Goal: Task Accomplishment & Management: Use online tool/utility

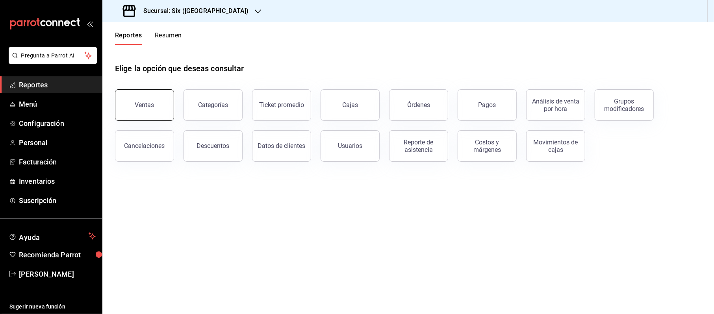
click at [136, 96] on button "Ventas" at bounding box center [144, 105] width 59 height 32
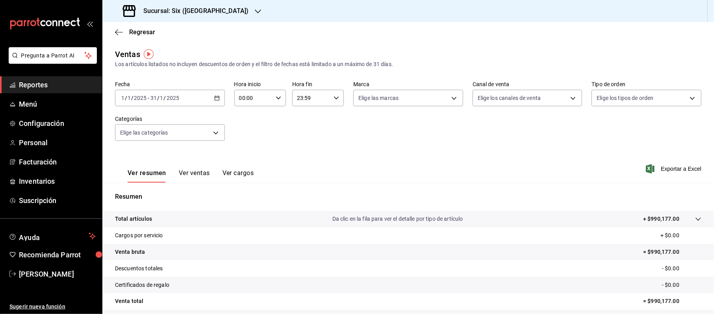
click at [217, 93] on div "[DATE] [DATE] - [DATE] [DATE]" at bounding box center [170, 98] width 110 height 17
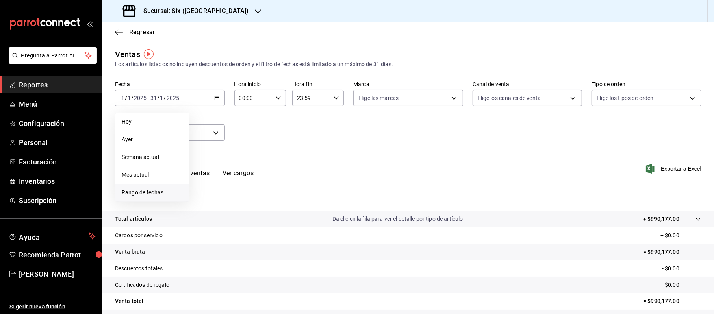
click at [172, 192] on span "Rango de fechas" at bounding box center [152, 193] width 61 height 8
click at [265, 203] on button "22" at bounding box center [262, 202] width 14 height 14
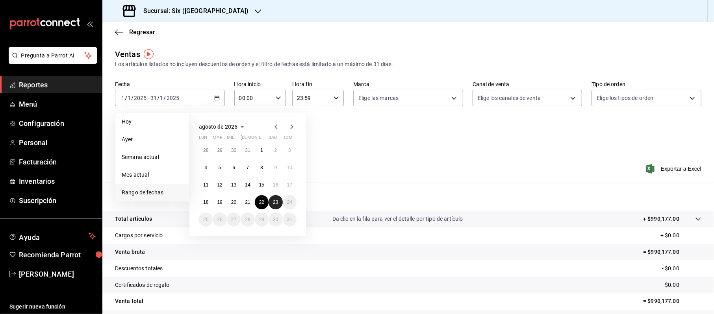
click at [282, 207] on div "28 29 30 31 1 2 3 4 5 6 7 8 9 10 11 12 13 14 15 16 17 18 19 20 21 22 23 24 25 2…" at bounding box center [248, 184] width 98 height 83
click at [280, 206] on button "23" at bounding box center [276, 202] width 14 height 14
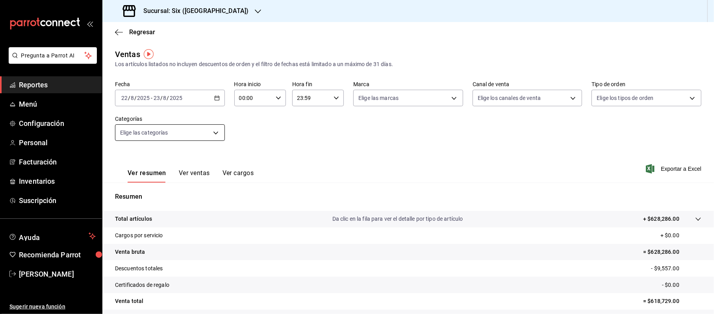
click at [213, 133] on body "Pregunta a Parrot AI Reportes Menú Configuración Personal Facturación Inventari…" at bounding box center [357, 157] width 714 height 314
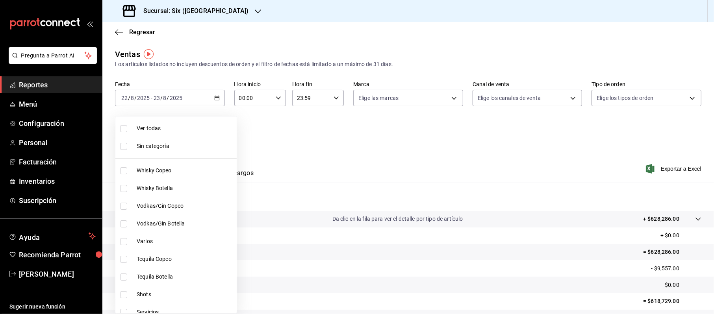
click at [246, 109] on div at bounding box center [357, 157] width 714 height 314
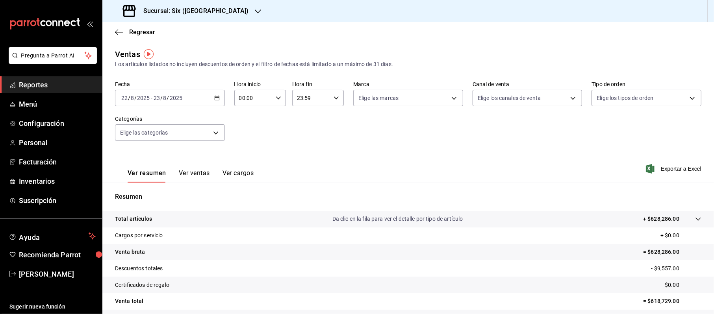
click at [245, 99] on div "Ver todas Sin categoría Whisky Copeo Whisky Botella Vodkas/Gin Copeo Vodkas/Gin…" at bounding box center [357, 157] width 714 height 314
click at [240, 98] on input "00:00" at bounding box center [253, 98] width 38 height 16
click at [244, 129] on span "20" at bounding box center [245, 129] width 13 height 6
type input "20:00"
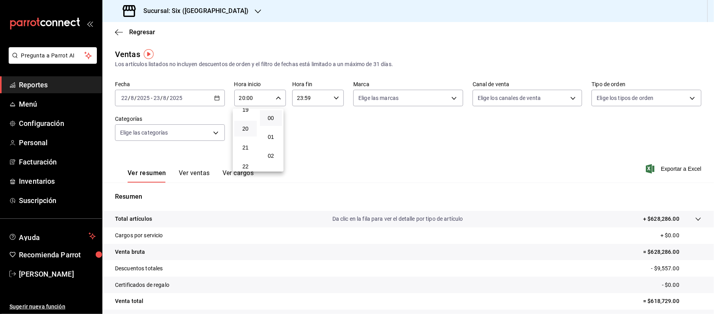
click at [301, 97] on div at bounding box center [357, 157] width 714 height 314
click at [312, 103] on input "23:59" at bounding box center [311, 98] width 38 height 16
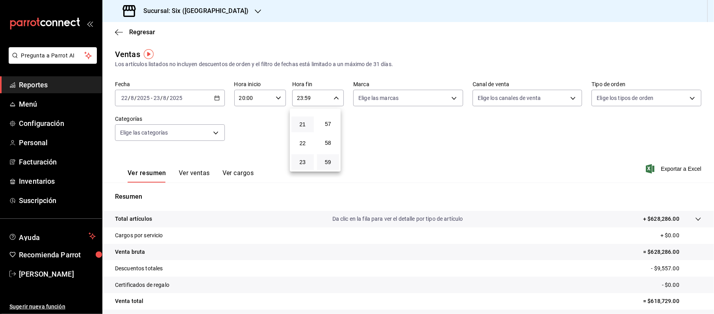
scroll to position [128, 0]
click at [301, 145] on button "08" at bounding box center [302, 141] width 22 height 16
type input "08:59"
drag, startPoint x: 714, startPoint y: 90, endPoint x: 714, endPoint y: 112, distance: 22.1
click at [714, 112] on div at bounding box center [357, 157] width 714 height 314
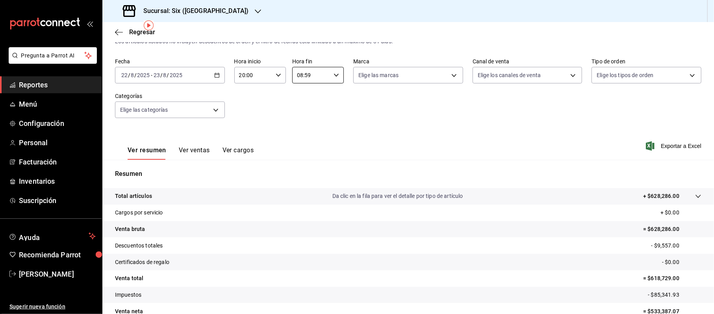
scroll to position [30, 0]
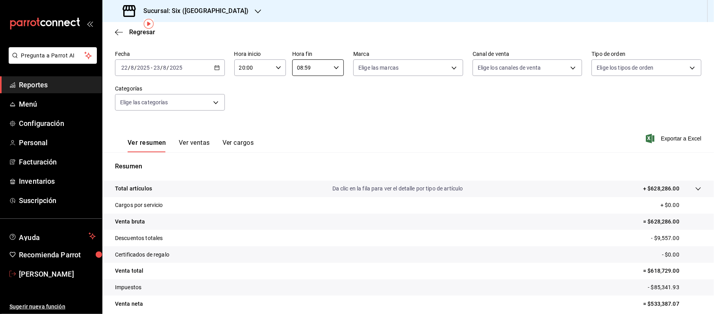
click at [46, 271] on span "[PERSON_NAME]" at bounding box center [57, 274] width 77 height 11
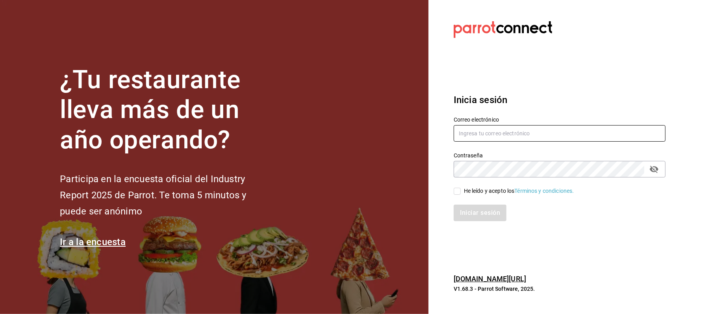
click at [458, 134] on input "text" at bounding box center [560, 133] width 212 height 17
type input "[EMAIL_ADDRESS][DOMAIN_NAME]"
click at [411, 169] on div "¿Tu restaurante lleva más de un año operando? Participa en la encuesta oficial …" at bounding box center [357, 157] width 714 height 314
click at [493, 202] on div "Iniciar sesión" at bounding box center [554, 208] width 221 height 26
click at [487, 187] on div "He leído y acepto los Términos y condiciones." at bounding box center [519, 191] width 110 height 8
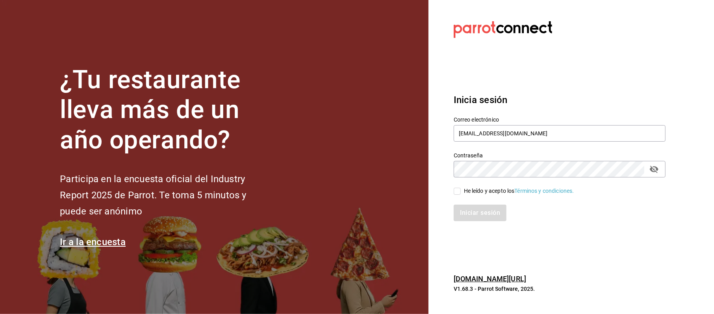
click at [461, 188] on input "He leído y acepto los Términos y condiciones." at bounding box center [457, 191] width 7 height 7
checkbox input "true"
click at [661, 171] on div "Contraseña" at bounding box center [560, 169] width 212 height 17
drag, startPoint x: 475, startPoint y: 199, endPoint x: 476, endPoint y: 210, distance: 10.7
click at [475, 204] on div "Iniciar sesión" at bounding box center [554, 208] width 221 height 26
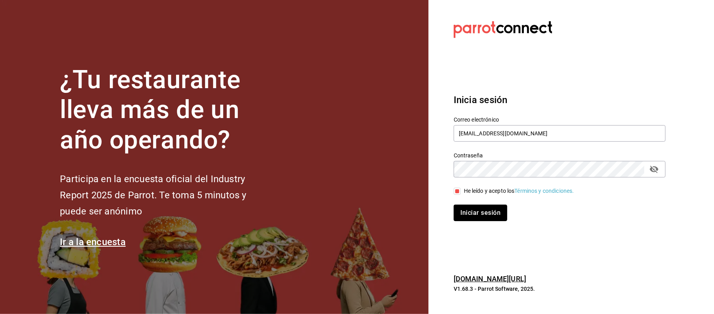
click at [476, 210] on button "Iniciar sesión" at bounding box center [481, 213] width 54 height 17
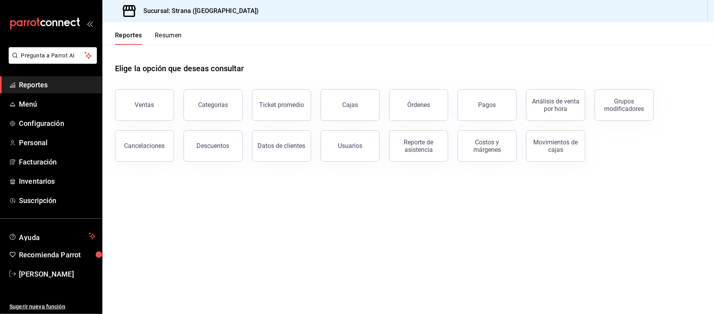
drag, startPoint x: 139, startPoint y: 96, endPoint x: 144, endPoint y: 99, distance: 6.3
click at [139, 96] on button "Ventas" at bounding box center [144, 105] width 59 height 32
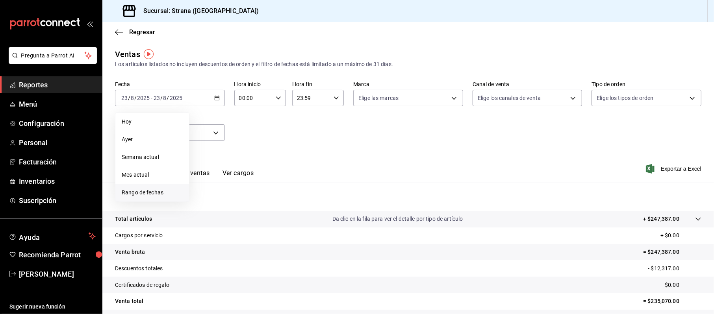
click at [134, 191] on span "Rango de fechas" at bounding box center [152, 193] width 61 height 8
click at [254, 197] on div "28 29 30 31 1 2 3 4 5 6 7 8 9 10 11 12 13 14 15 16 17 18 19 20 21 22 23 24 25 2…" at bounding box center [248, 184] width 98 height 83
click at [264, 202] on button "22" at bounding box center [262, 202] width 14 height 14
click at [276, 202] on abbr "23" at bounding box center [275, 203] width 5 height 6
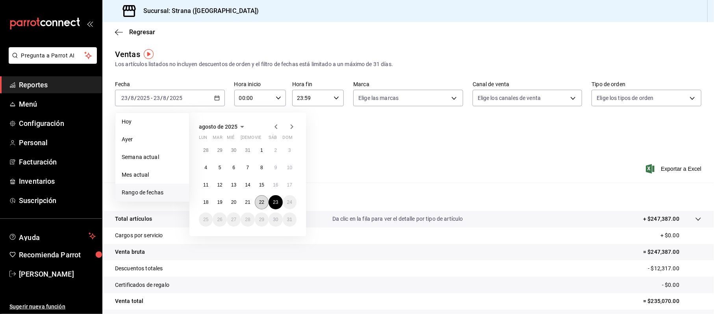
click at [261, 202] on abbr "22" at bounding box center [261, 203] width 5 height 6
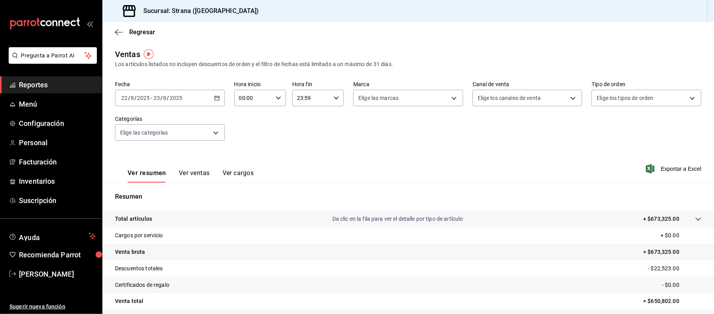
click at [248, 99] on input "00:00" at bounding box center [253, 98] width 38 height 16
drag, startPoint x: 245, startPoint y: 153, endPoint x: 278, endPoint y: 142, distance: 34.5
click at [246, 153] on button "20" at bounding box center [245, 158] width 22 height 16
type input "20:00"
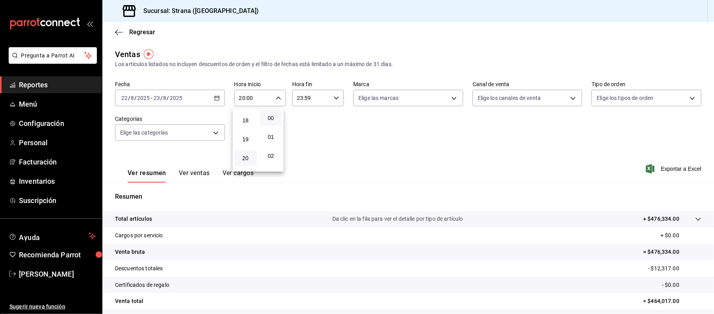
click at [298, 98] on div at bounding box center [357, 157] width 714 height 314
click at [296, 99] on input "23:59" at bounding box center [311, 98] width 38 height 16
click at [300, 145] on button "08" at bounding box center [302, 141] width 22 height 16
type input "08:59"
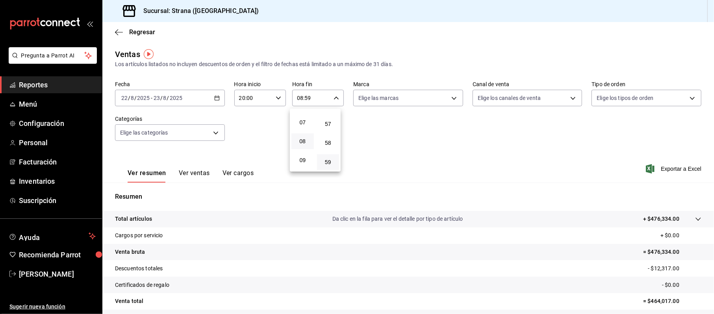
click at [410, 122] on div at bounding box center [357, 157] width 714 height 314
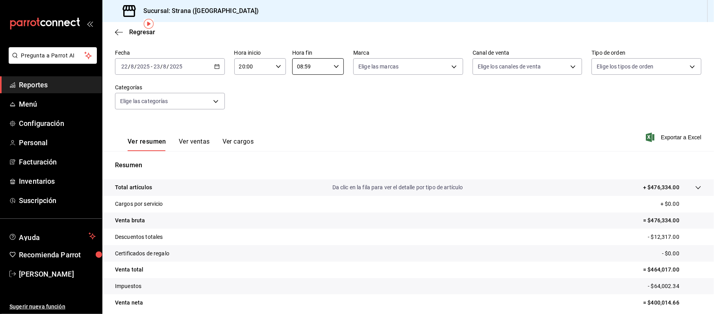
scroll to position [31, 0]
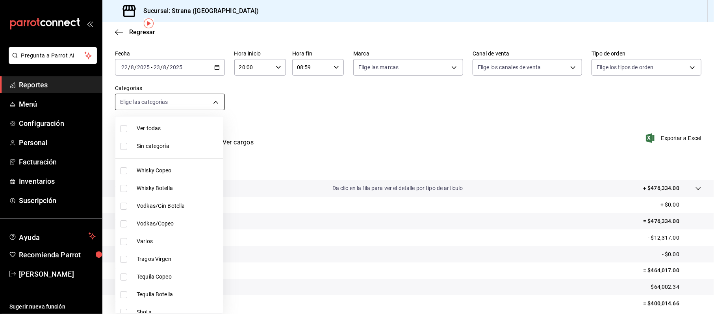
click at [159, 95] on body "Pregunta a Parrot AI Reportes Menú Configuración Personal Facturación Inventari…" at bounding box center [357, 157] width 714 height 314
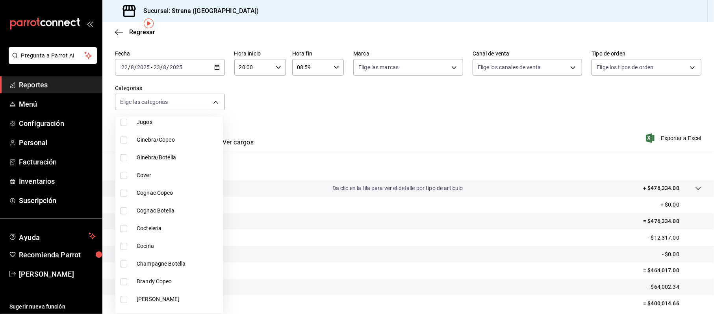
click at [147, 246] on span "Cocina" at bounding box center [178, 246] width 83 height 8
type input "21078aee-3c76-44e1-85fc-78091211877d"
checkbox input "true"
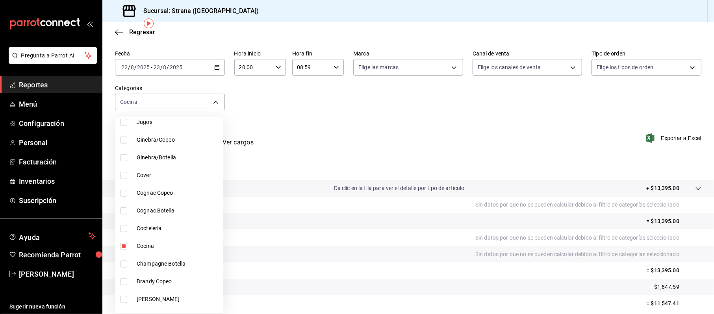
scroll to position [186, 0]
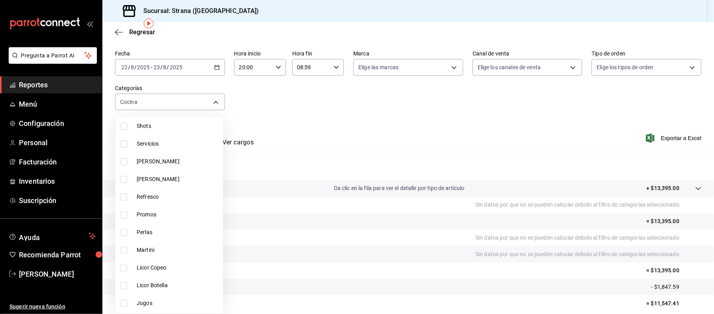
click at [509, 118] on div at bounding box center [357, 157] width 714 height 314
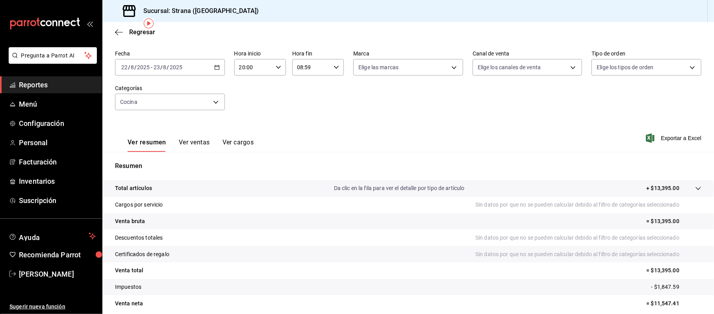
scroll to position [31, 0]
click at [176, 144] on div "Ver resumen Ver ventas Ver cargos" at bounding box center [191, 145] width 126 height 13
click at [189, 136] on div "Ver resumen Ver ventas Ver cargos" at bounding box center [184, 140] width 139 height 23
click at [193, 144] on button "Ver ventas" at bounding box center [194, 145] width 31 height 13
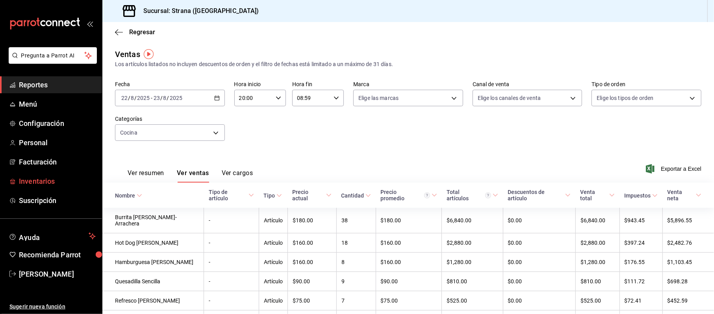
click at [36, 178] on span "Inventarios" at bounding box center [57, 181] width 77 height 11
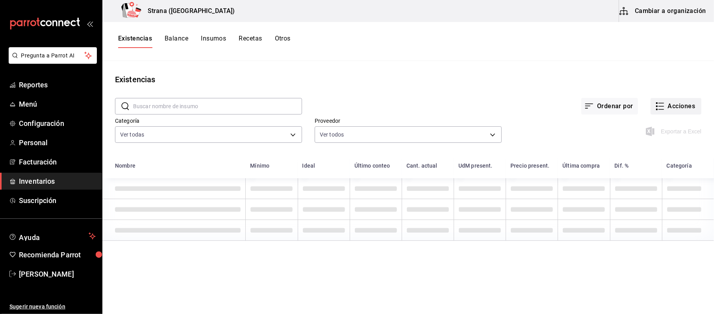
click at [701, 104] on div "​ ​ Ordenar por Acciones Categoría Ver todas b11263f3-316c-490f-b5ca-428fcbb9de…" at bounding box center [408, 121] width 612 height 72
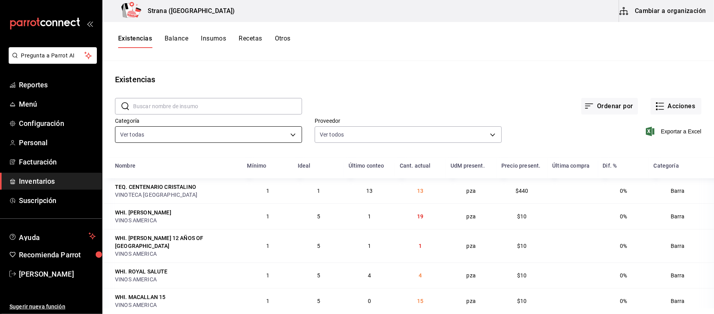
click at [154, 136] on body "Pregunta a Parrot AI Reportes Menú Configuración Personal Facturación Inventari…" at bounding box center [357, 154] width 714 height 309
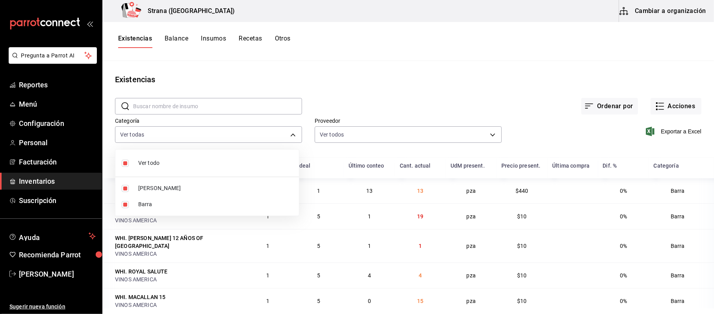
drag, startPoint x: 143, startPoint y: 205, endPoint x: 222, endPoint y: 204, distance: 79.2
click at [143, 206] on span "Barra" at bounding box center [215, 204] width 154 height 8
type input "b11263f3-316c-490f-b5ca-428fcbb9defe"
checkbox input "false"
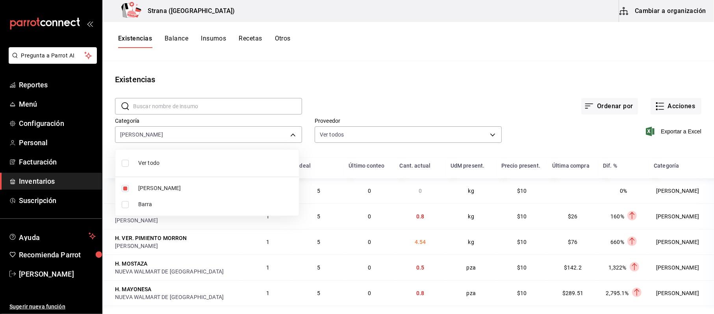
click at [660, 133] on div at bounding box center [357, 157] width 714 height 314
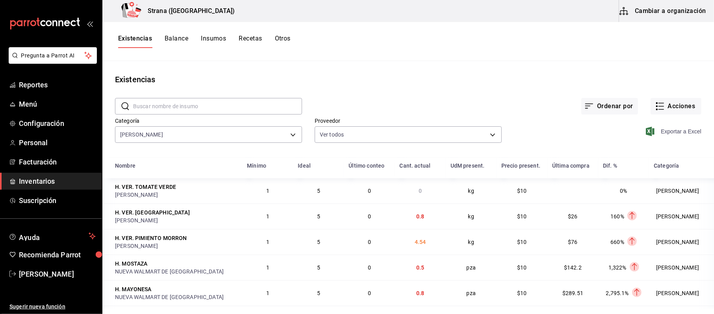
click at [658, 130] on span "Exportar a Excel" at bounding box center [674, 131] width 54 height 9
click at [542, 11] on div "Strana (Vallarta) Cambiar a organización" at bounding box center [408, 11] width 612 height 22
